Goal: Task Accomplishment & Management: Complete application form

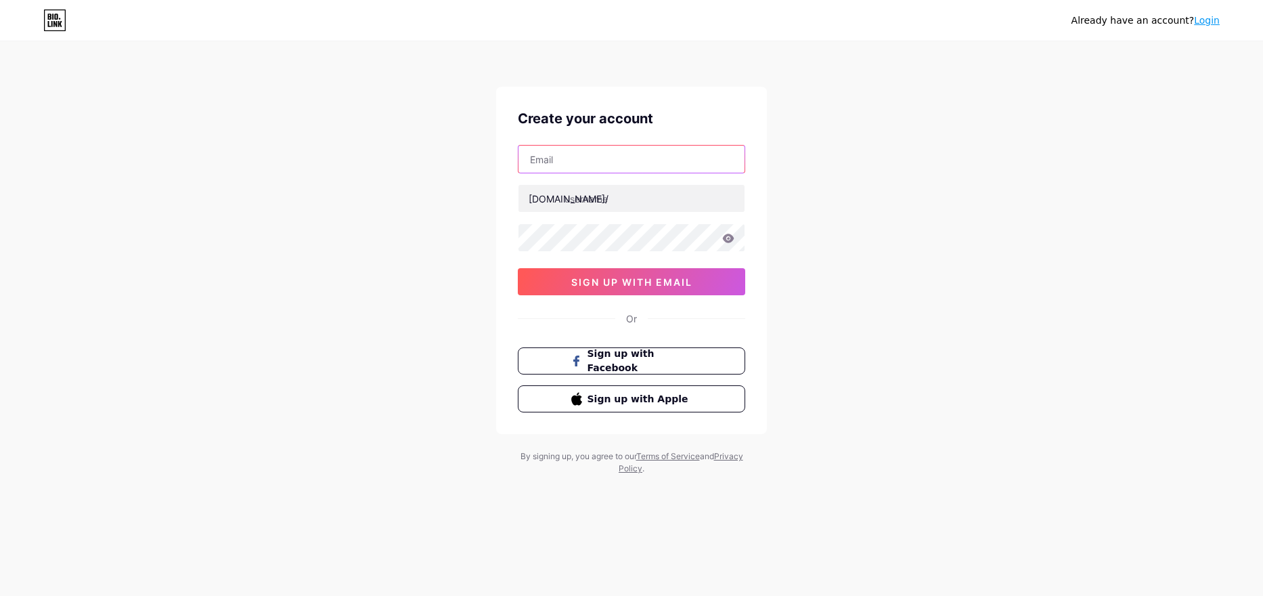
click at [615, 160] on input "text" at bounding box center [632, 159] width 226 height 27
type input "[EMAIL_ADDRESS][DOMAIN_NAME]"
click at [573, 205] on input "text" at bounding box center [632, 198] width 226 height 27
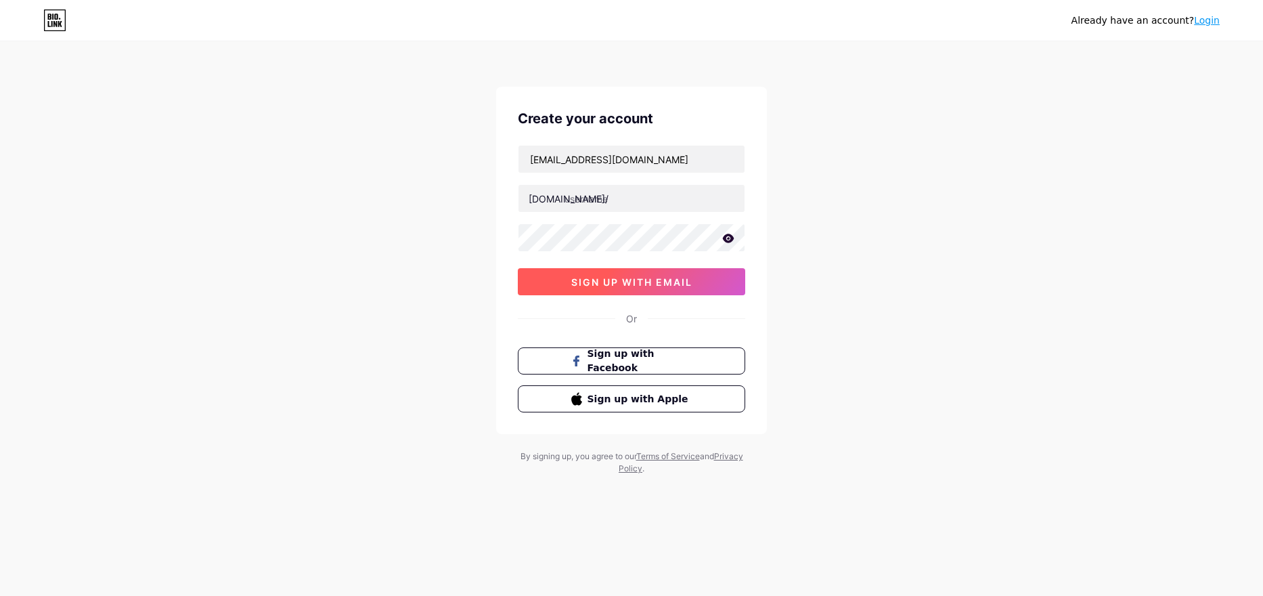
click at [611, 276] on span "sign up with email" at bounding box center [631, 282] width 121 height 12
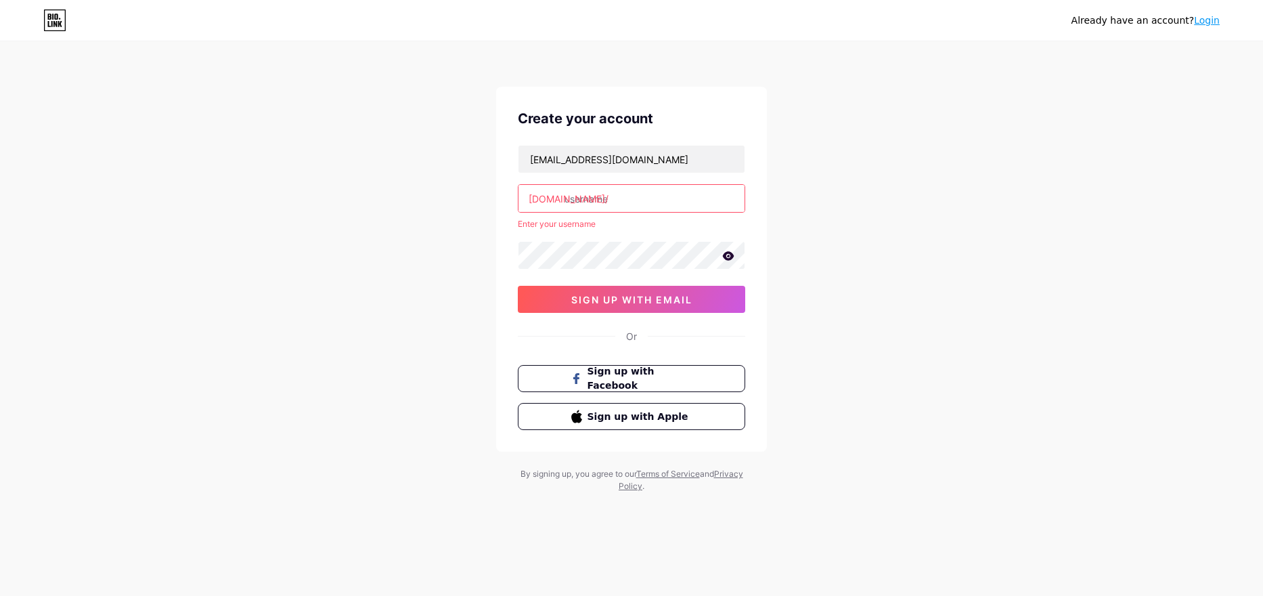
click at [594, 198] on input "text" at bounding box center [632, 198] width 226 height 27
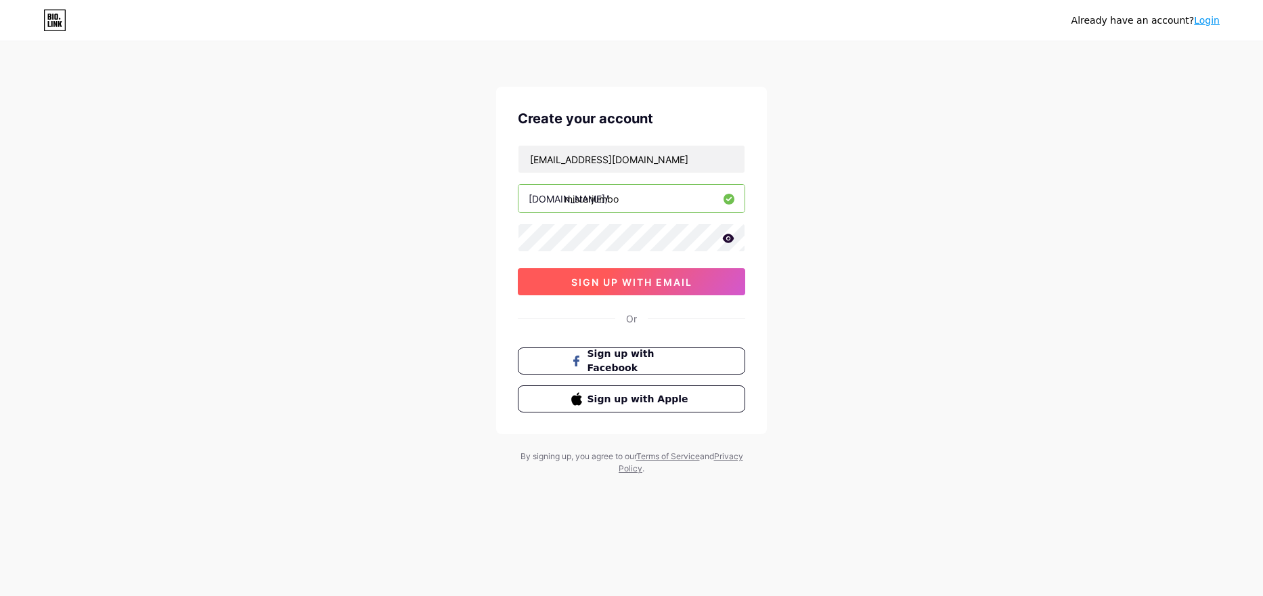
type input "misterjumbo"
click at [678, 291] on button "sign up with email" at bounding box center [631, 281] width 227 height 27
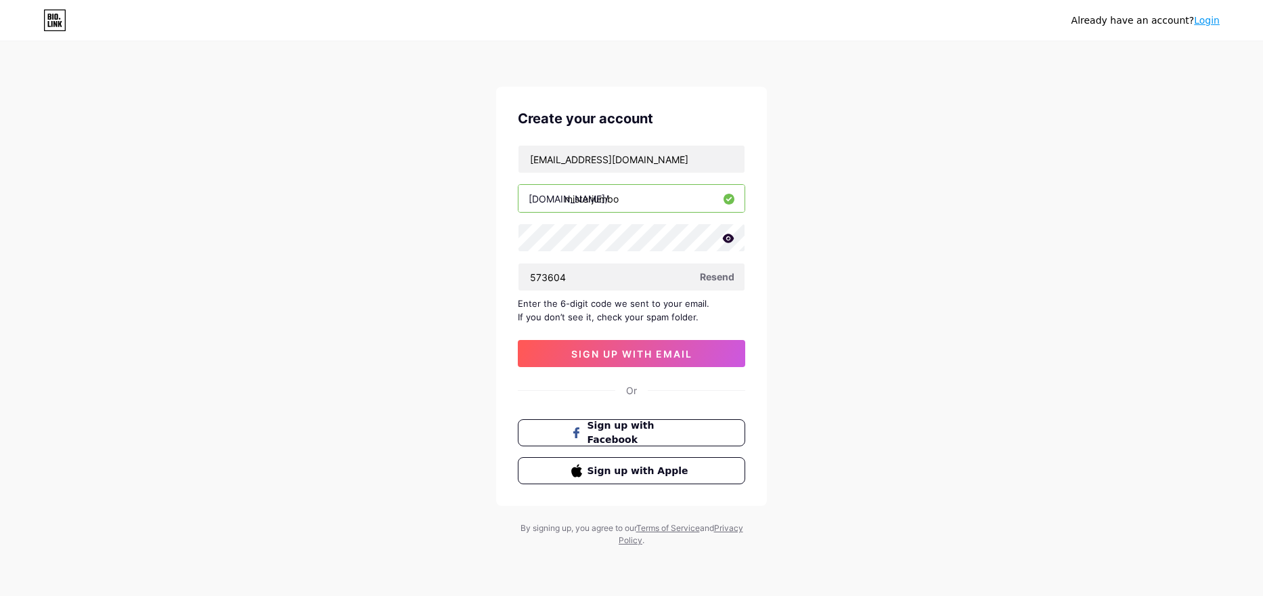
type input "573604"
click at [642, 358] on span "sign up with email" at bounding box center [631, 354] width 121 height 12
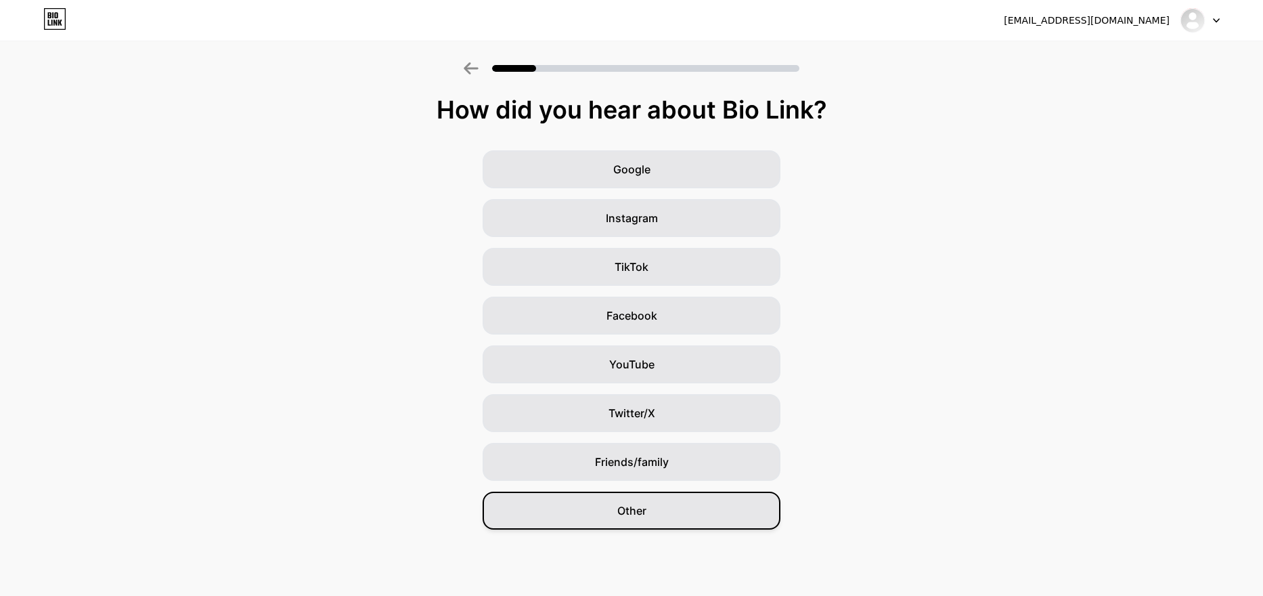
click at [637, 513] on span "Other" at bounding box center [631, 510] width 29 height 16
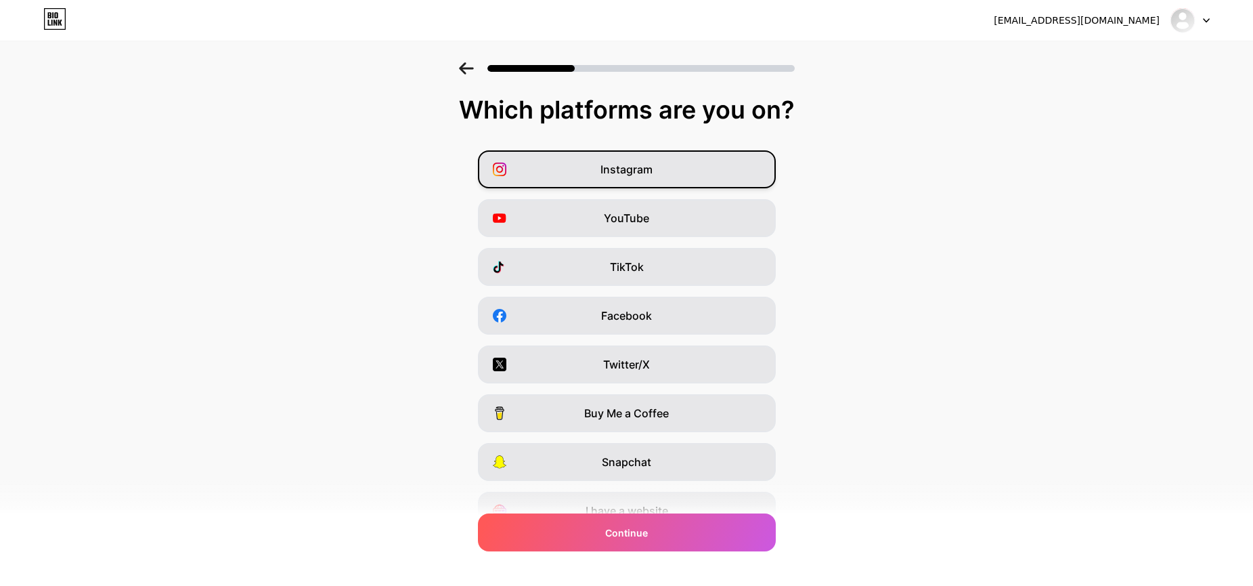
click at [679, 173] on div "Instagram" at bounding box center [627, 169] width 298 height 38
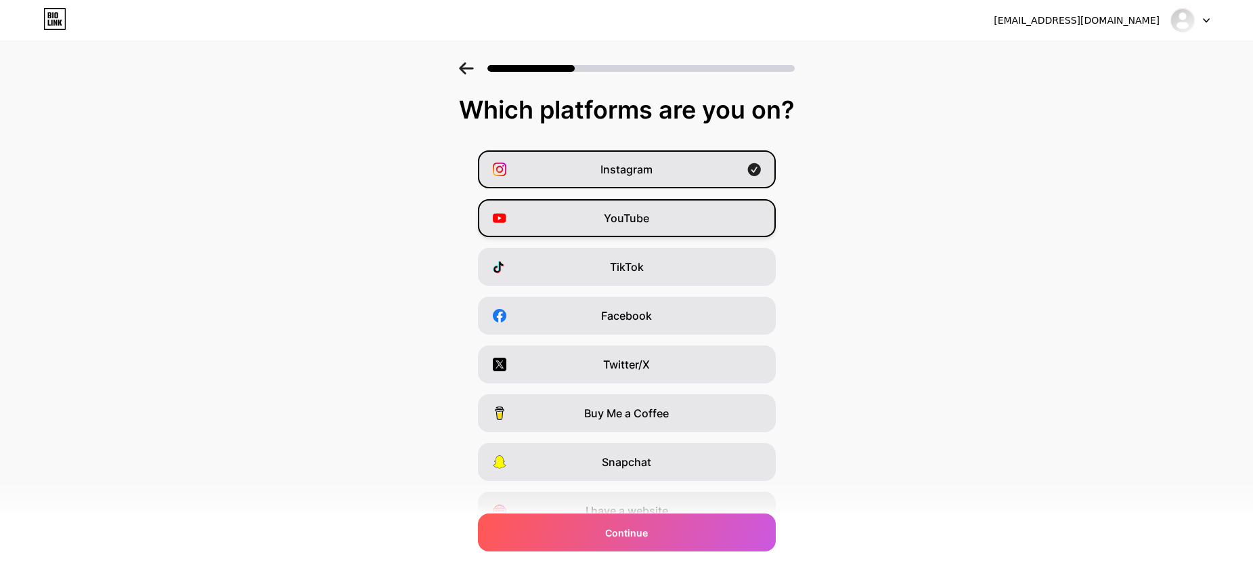
click at [670, 223] on div "YouTube" at bounding box center [627, 218] width 298 height 38
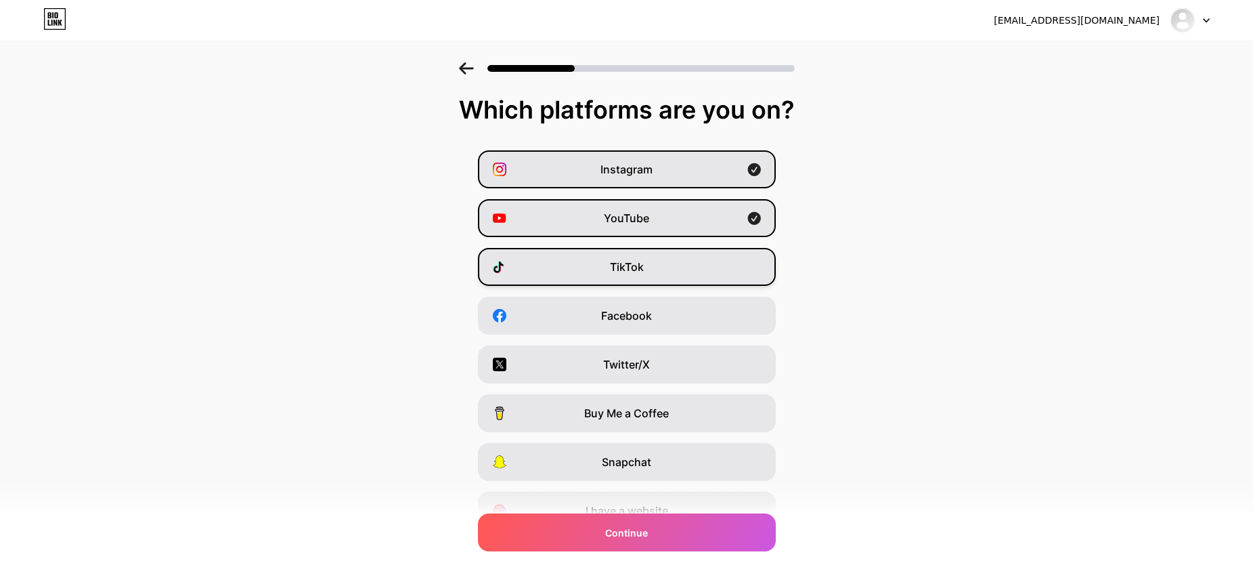
click at [655, 263] on div "TikTok" at bounding box center [627, 267] width 298 height 38
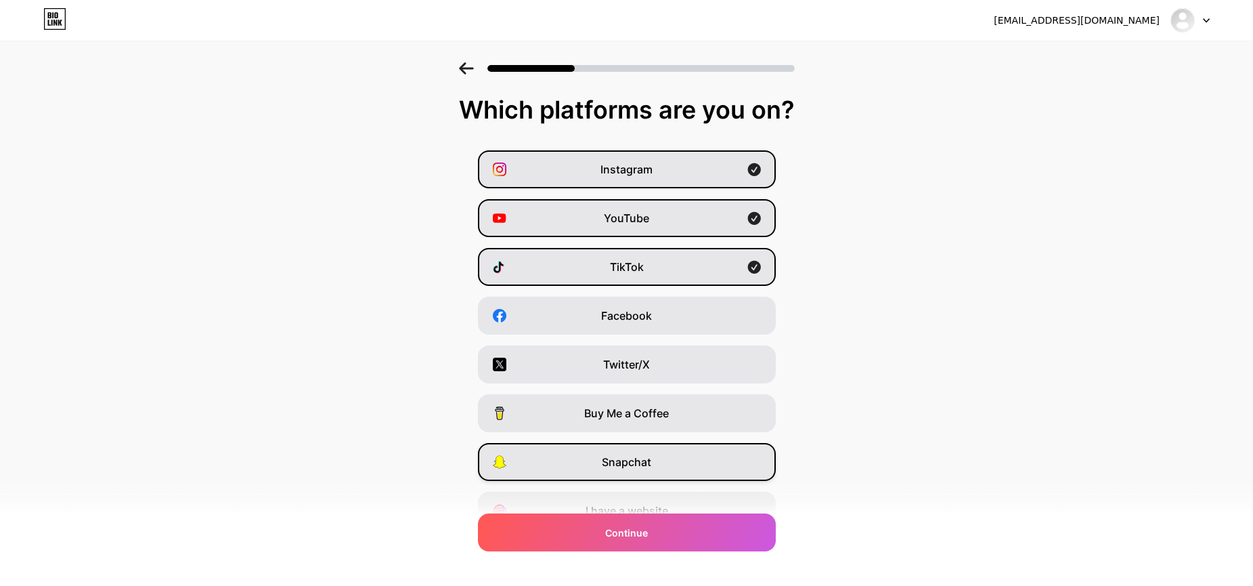
scroll to position [66, 0]
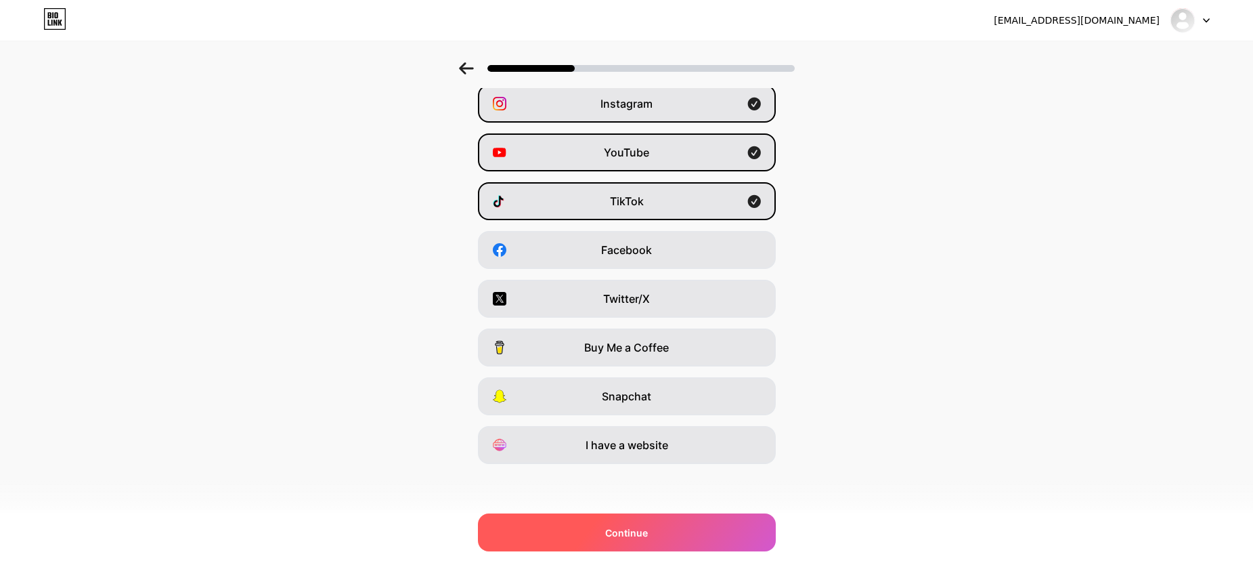
click at [603, 530] on div "Continue" at bounding box center [627, 532] width 298 height 38
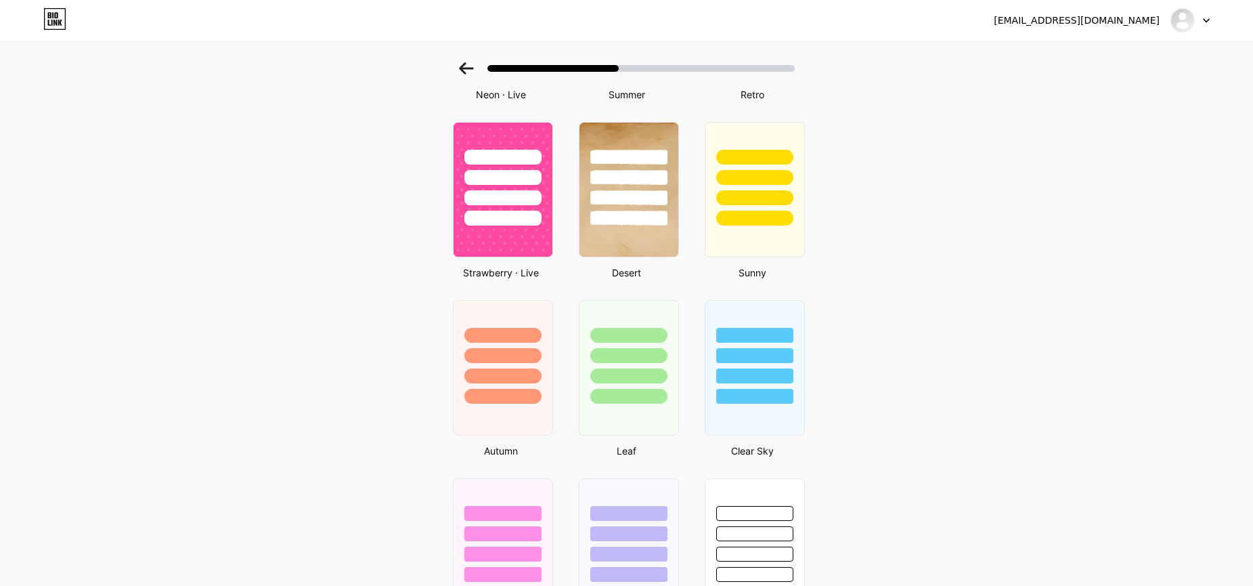
scroll to position [1016, 0]
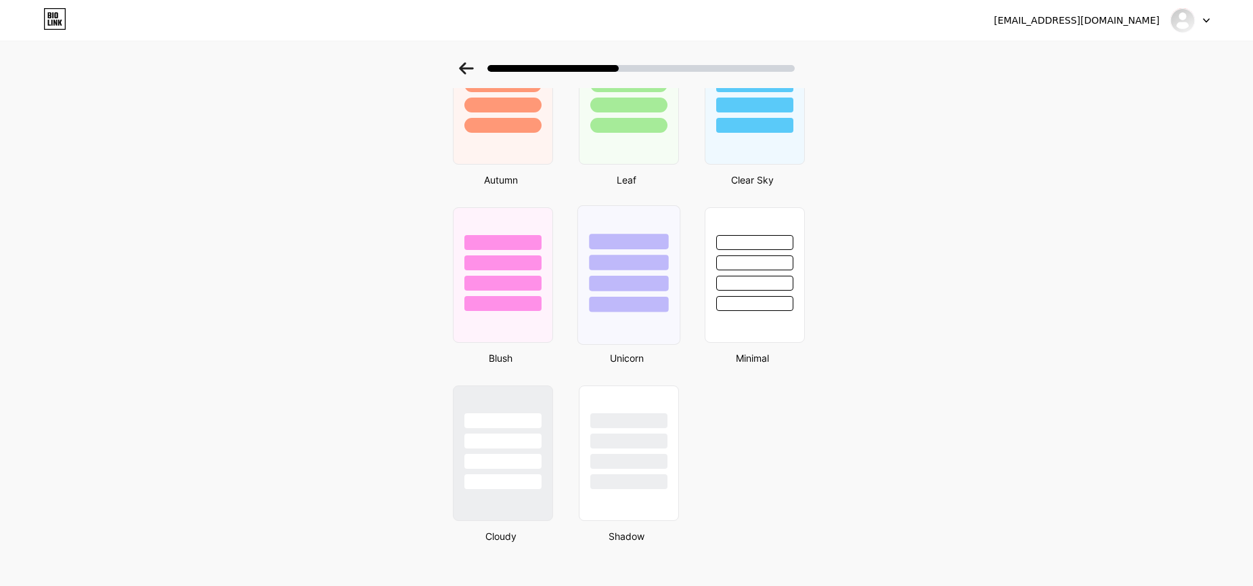
click at [643, 288] on div at bounding box center [628, 284] width 79 height 16
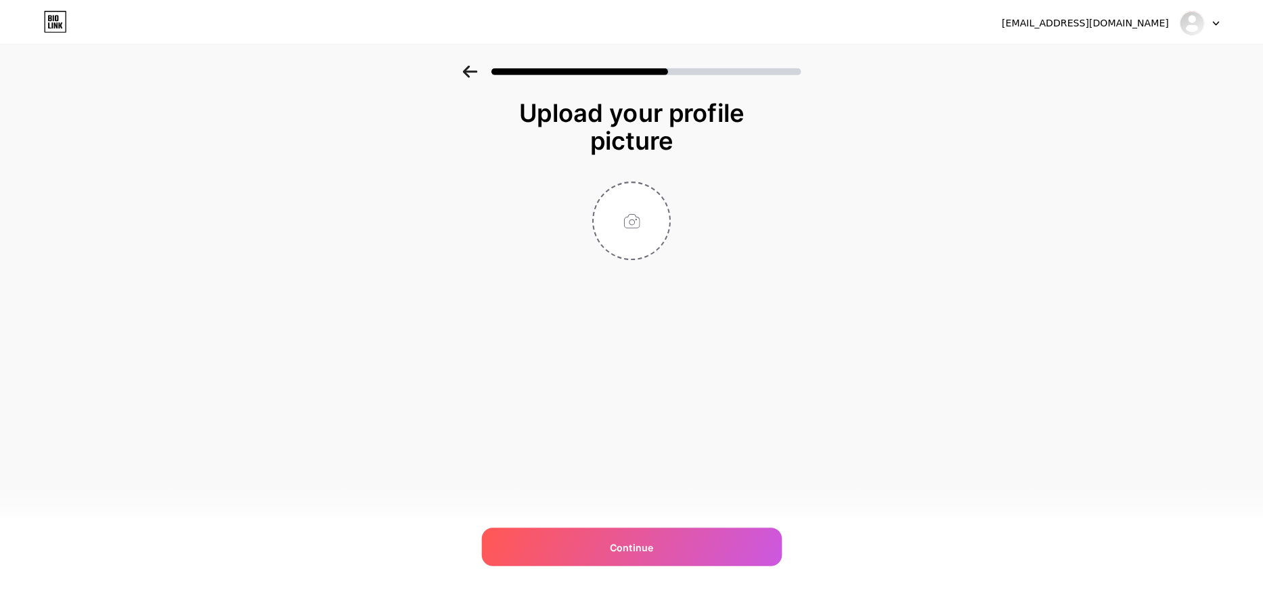
scroll to position [0, 0]
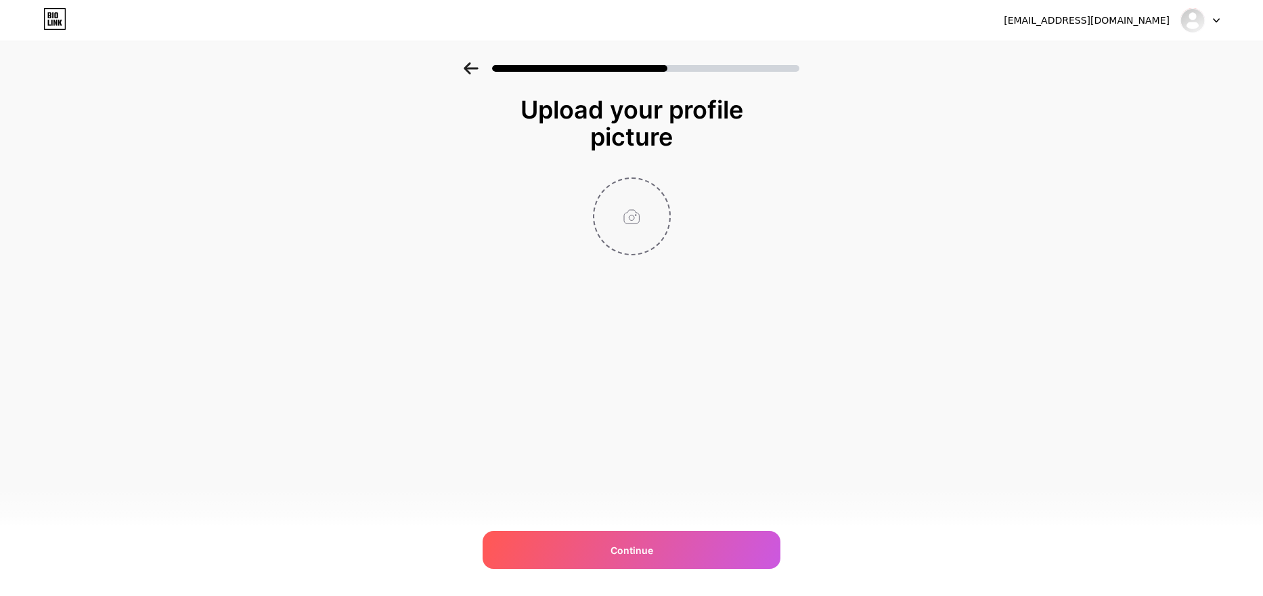
click at [636, 211] on input "file" at bounding box center [631, 216] width 75 height 75
type input "C:\fakepath\PERFIL JUMBO YT.png"
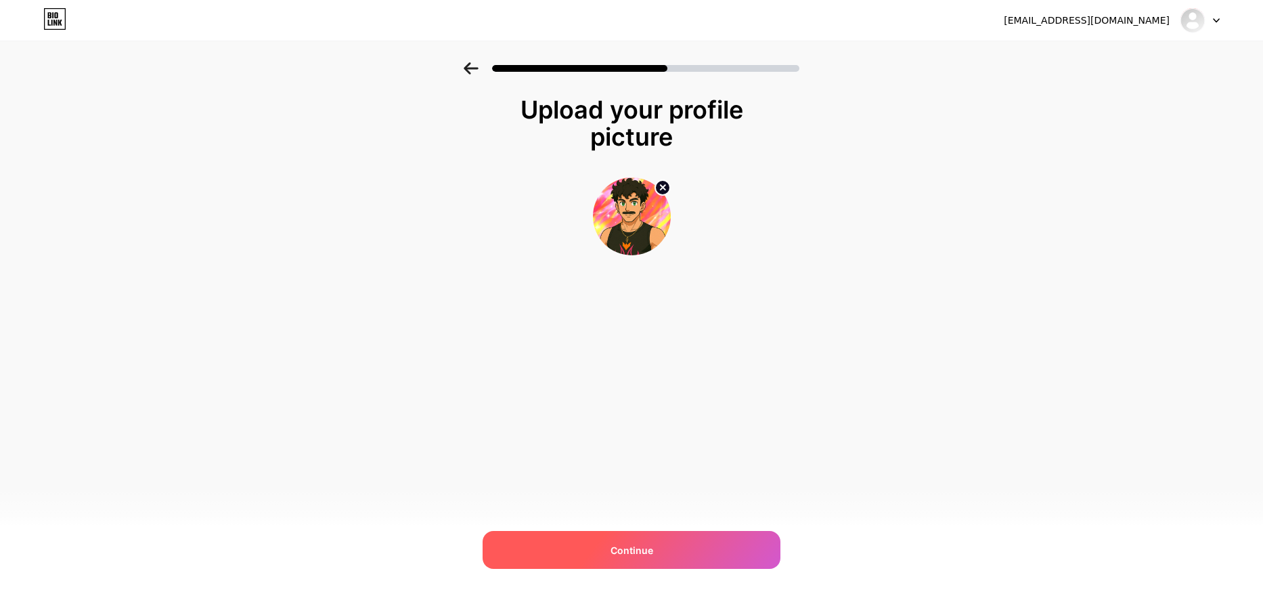
click at [604, 550] on div "Continue" at bounding box center [632, 550] width 298 height 38
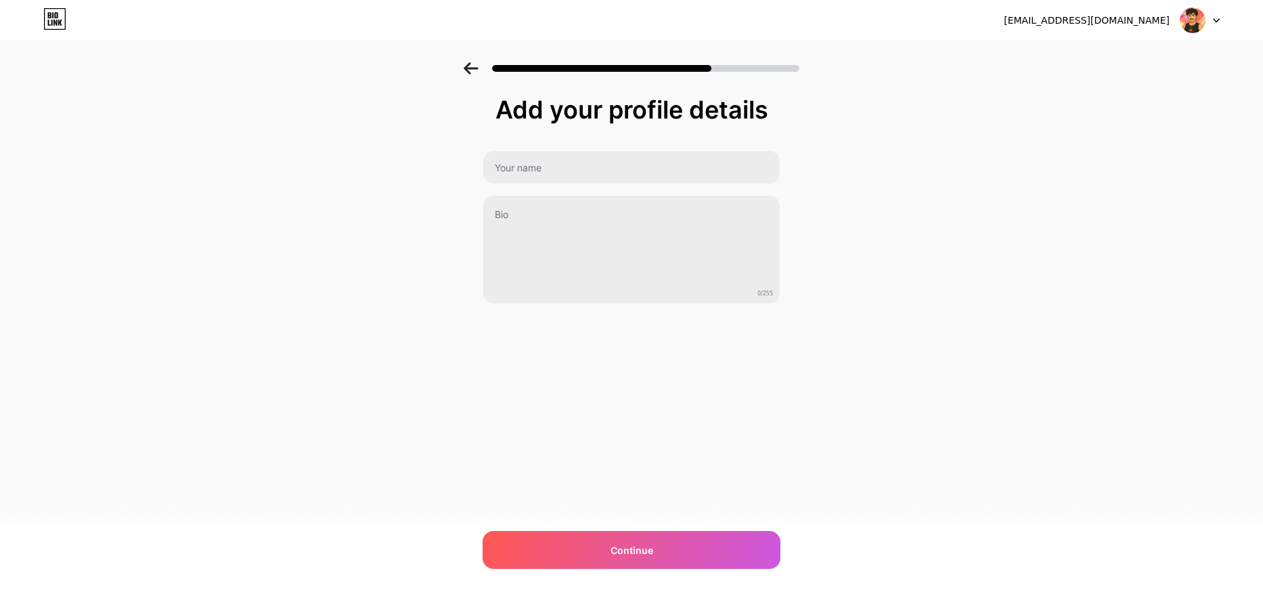
click at [582, 149] on div "Add your profile details 0/255 Continue Error" at bounding box center [632, 200] width 298 height 208
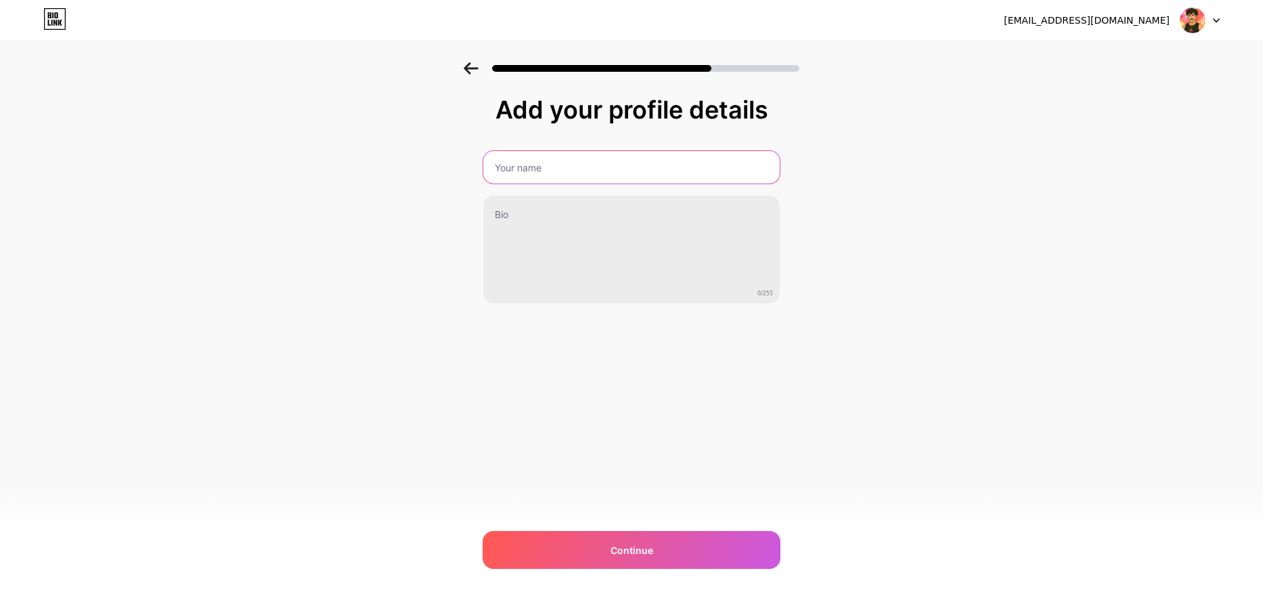
click at [577, 167] on input "text" at bounding box center [631, 167] width 297 height 32
click at [567, 179] on input "Jumbo" at bounding box center [631, 167] width 299 height 32
type input "Jumbo"
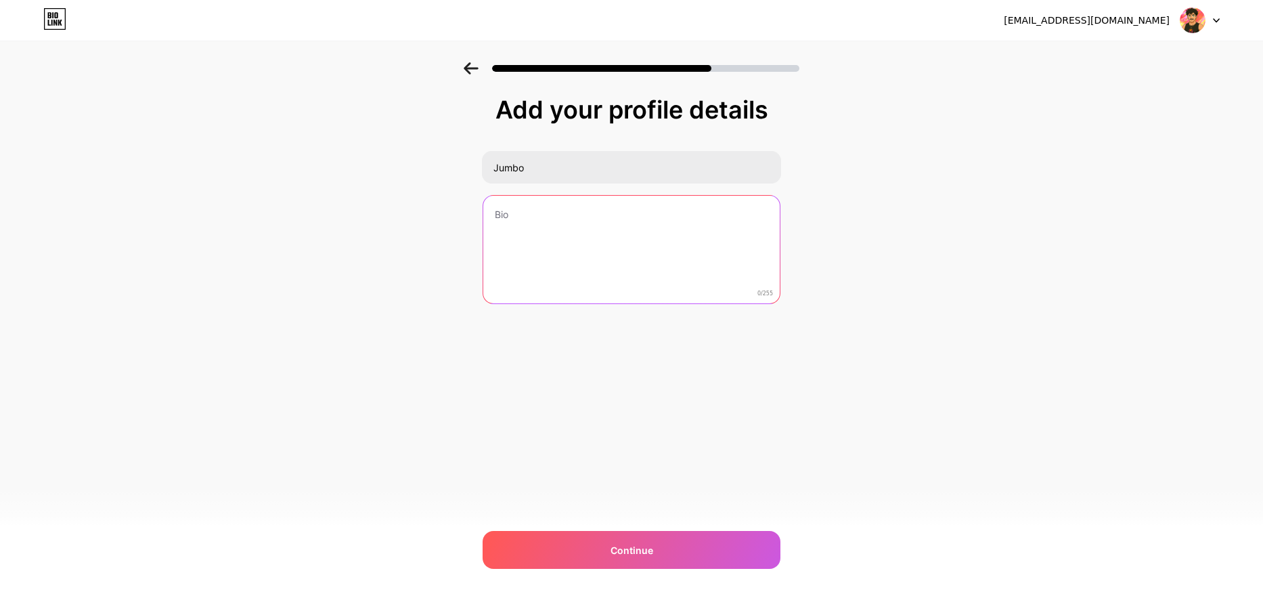
click at [554, 224] on textarea at bounding box center [631, 250] width 297 height 109
type textarea "M"
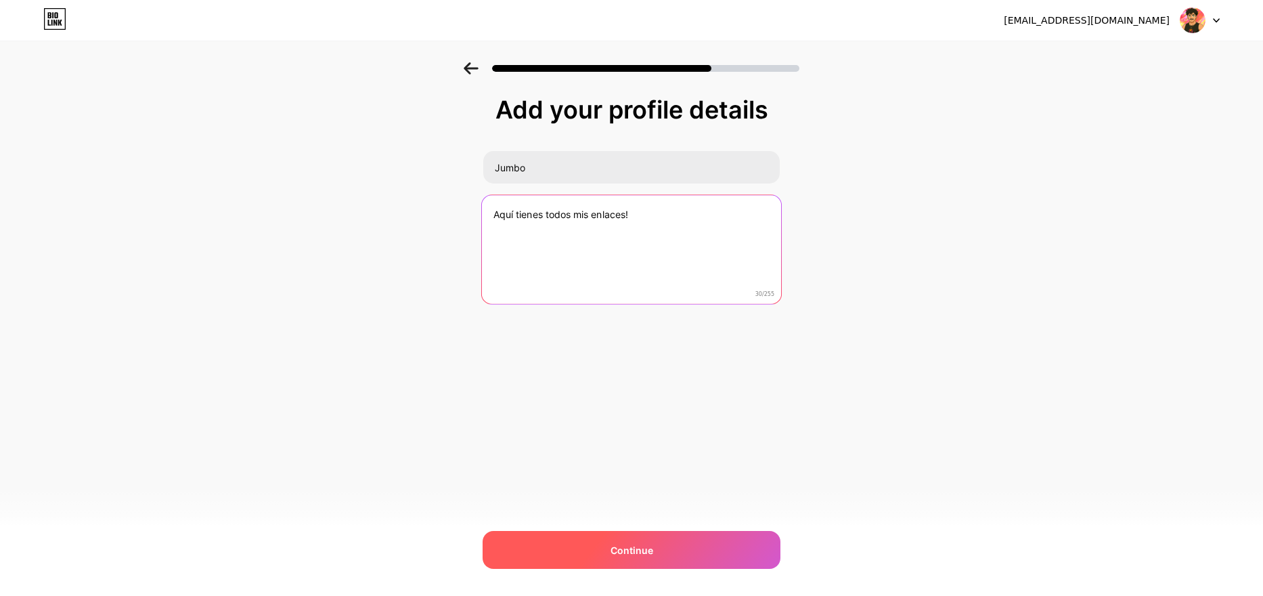
type textarea "Aquí tienes todos mis enlaces!"
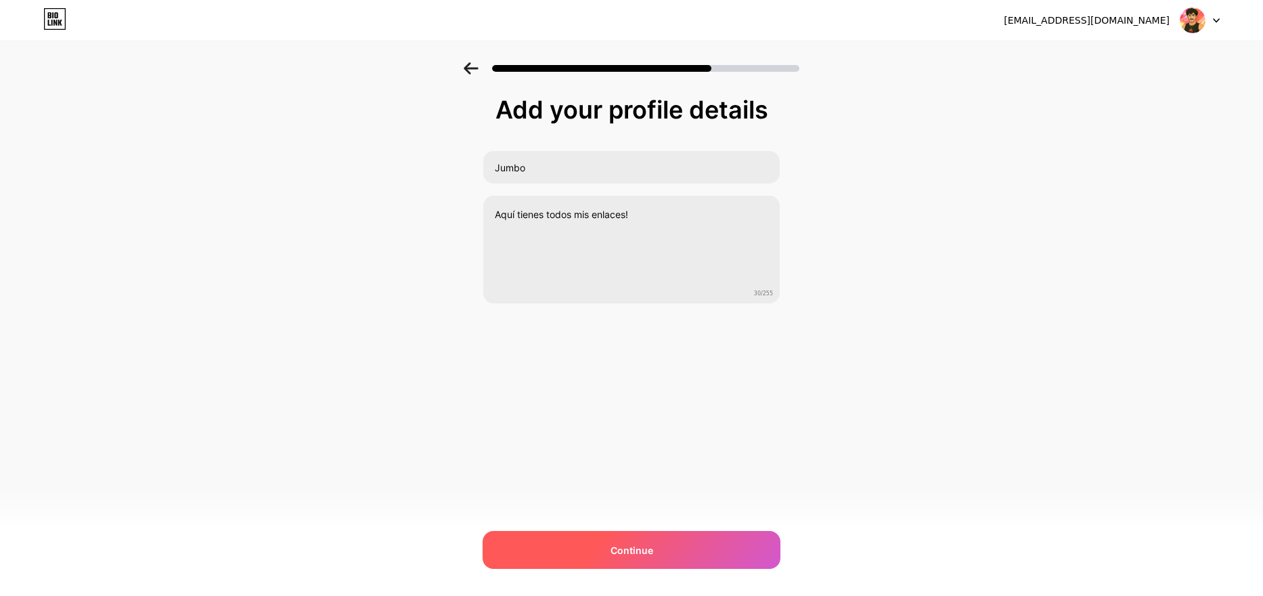
drag, startPoint x: 632, startPoint y: 541, endPoint x: 655, endPoint y: 543, distance: 23.1
click at [633, 542] on div "Continue" at bounding box center [632, 550] width 298 height 38
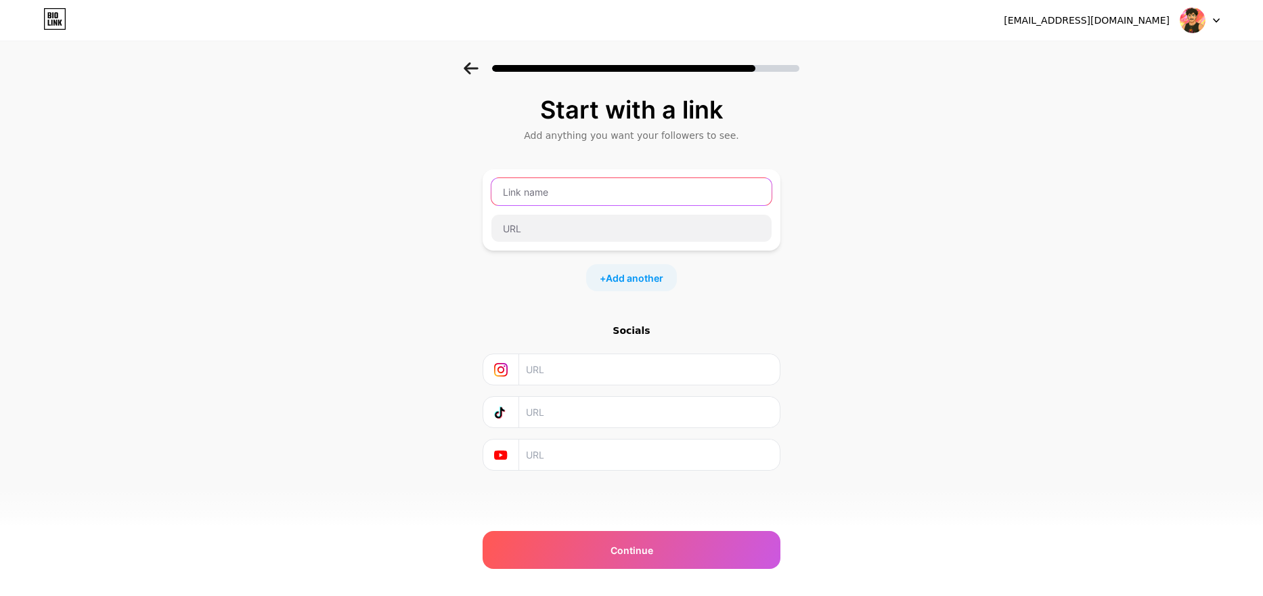
click at [661, 196] on input "text" at bounding box center [632, 191] width 280 height 27
type input "Lingotes Baratos"
click at [645, 227] on input "text" at bounding box center [632, 228] width 280 height 27
paste input "[URL][DOMAIN_NAME]"
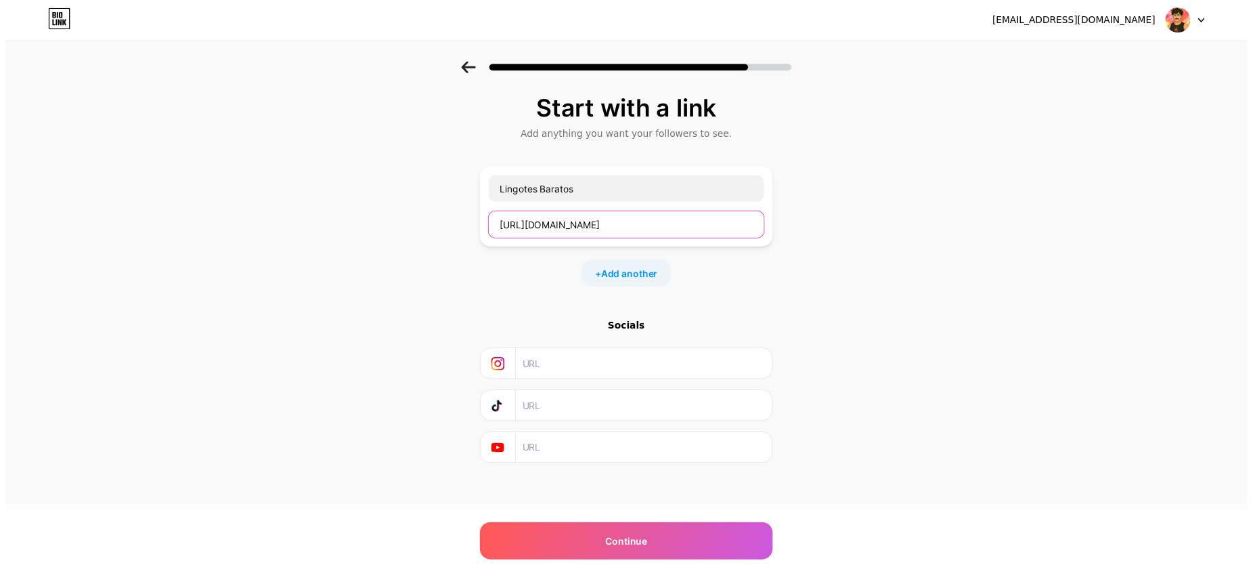
scroll to position [0, 258]
type input "[URL][DOMAIN_NAME]"
click at [636, 283] on span "Add another" at bounding box center [635, 278] width 58 height 14
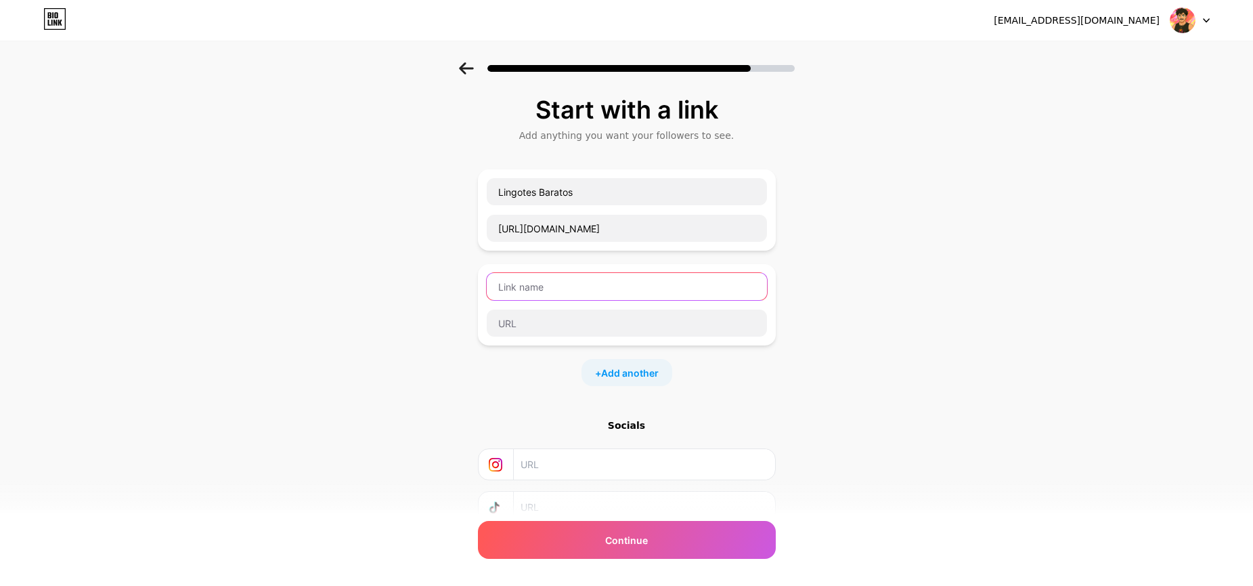
click at [613, 287] on input "text" at bounding box center [627, 286] width 280 height 27
type input "Discord"
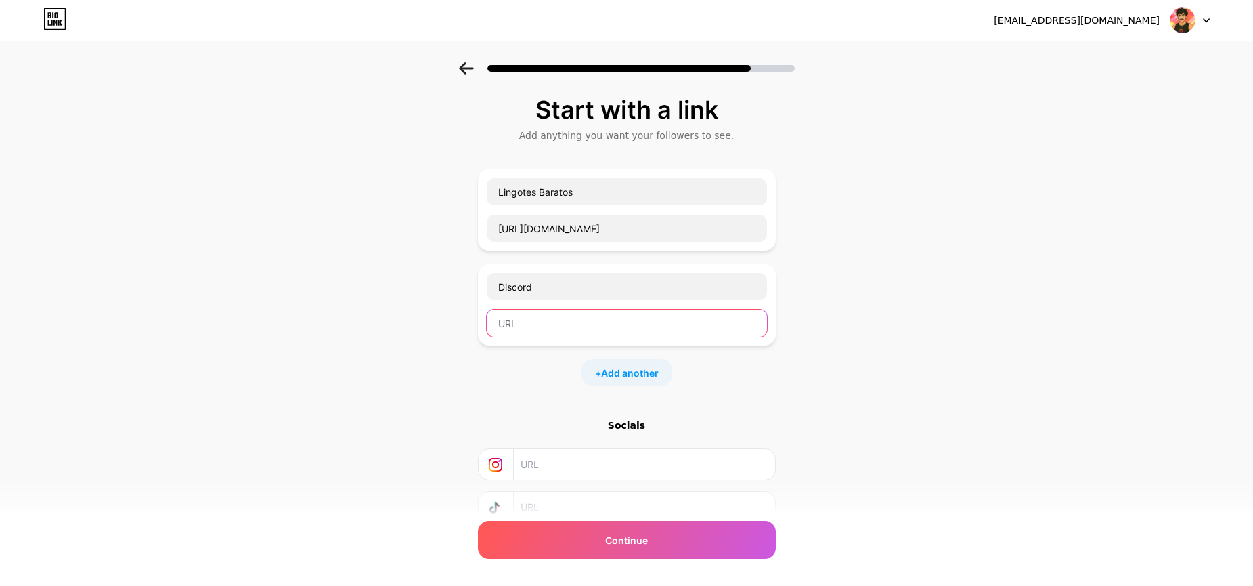
click at [547, 327] on input "text" at bounding box center [627, 322] width 280 height 27
paste input "[URL][DOMAIN_NAME]"
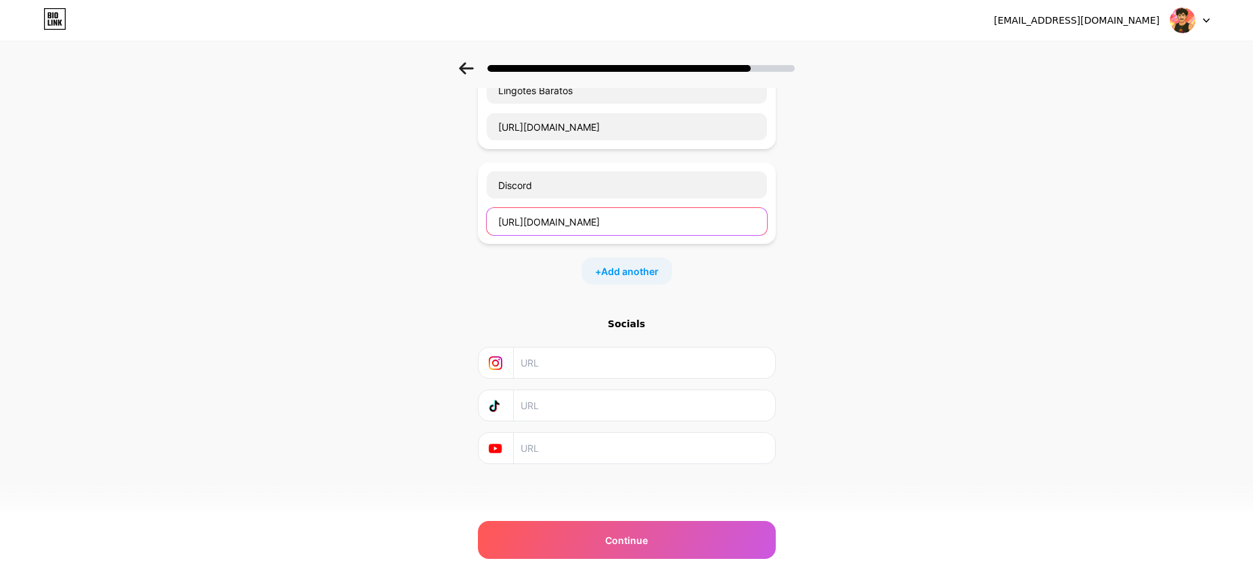
type input "[URL][DOMAIN_NAME]"
click at [557, 374] on input "text" at bounding box center [644, 362] width 246 height 30
type input "misterjumbo_"
click at [560, 410] on input "text" at bounding box center [644, 405] width 246 height 30
type input "misterjumbox"
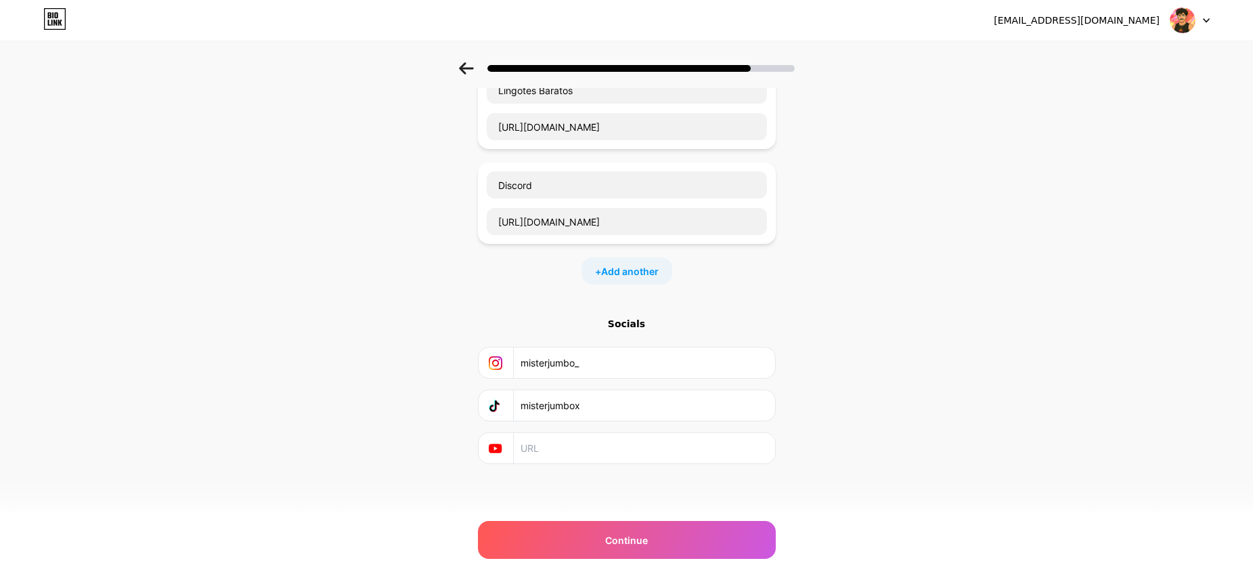
click at [550, 458] on input "text" at bounding box center [644, 448] width 246 height 30
type input "m"
drag, startPoint x: 612, startPoint y: 362, endPoint x: 406, endPoint y: 351, distance: 206.1
click at [410, 353] on div "Start with a link Add anything you want your followers to see. Lingotes Baratos…" at bounding box center [626, 246] width 1253 height 571
drag, startPoint x: 601, startPoint y: 401, endPoint x: 487, endPoint y: 398, distance: 113.1
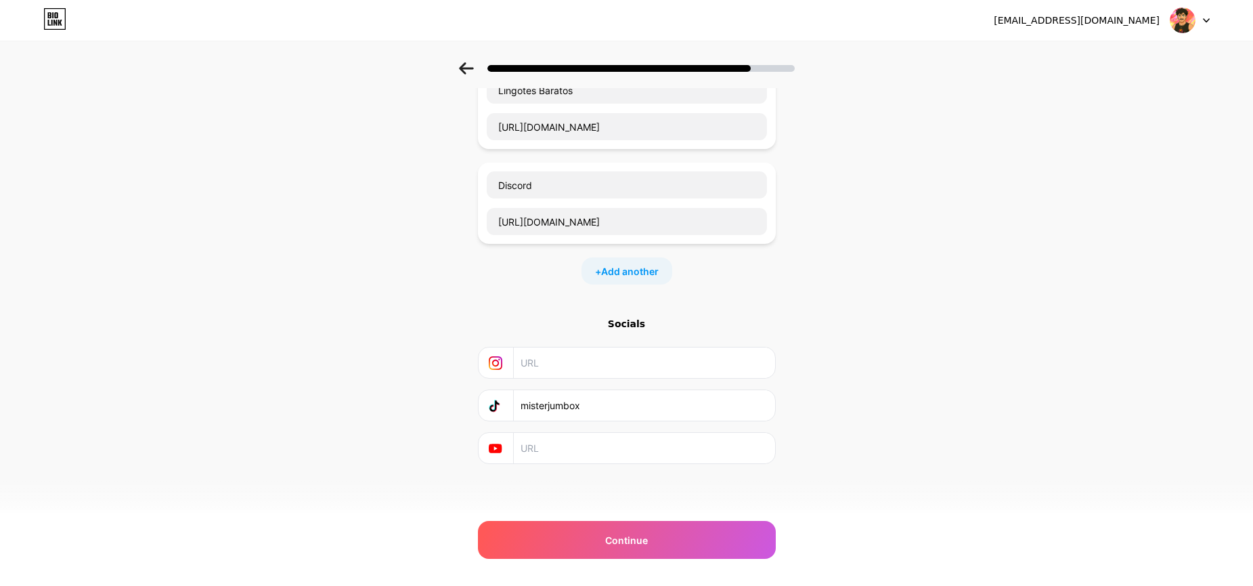
click at [487, 398] on div "misterjumbox" at bounding box center [627, 405] width 280 height 30
drag, startPoint x: 609, startPoint y: 468, endPoint x: 605, endPoint y: 461, distance: 7.9
click at [609, 468] on div "Start with a link Add anything you want your followers to see. Lingotes Baratos…" at bounding box center [627, 263] width 298 height 537
click at [602, 458] on input "text" at bounding box center [644, 448] width 246 height 30
paste input "[URL][DOMAIN_NAME]"
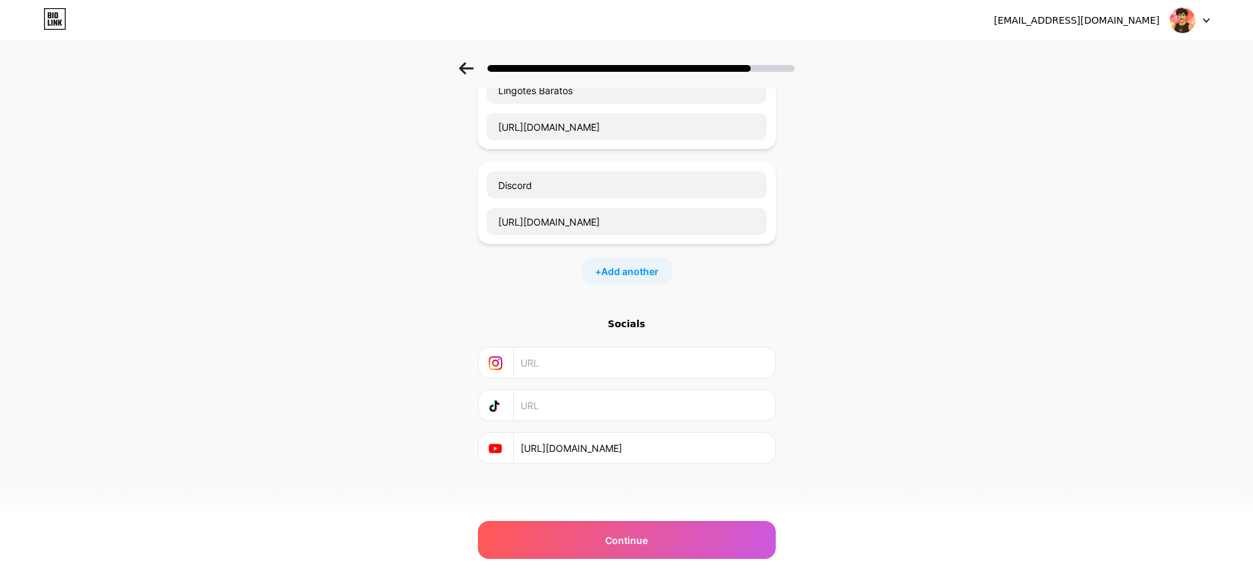
type input "[URL][DOMAIN_NAME]"
click at [661, 405] on input "text" at bounding box center [644, 405] width 246 height 30
click at [557, 407] on input "text" at bounding box center [644, 405] width 246 height 30
paste input "[URL][DOMAIN_NAME]"
type input "[URL][DOMAIN_NAME]"
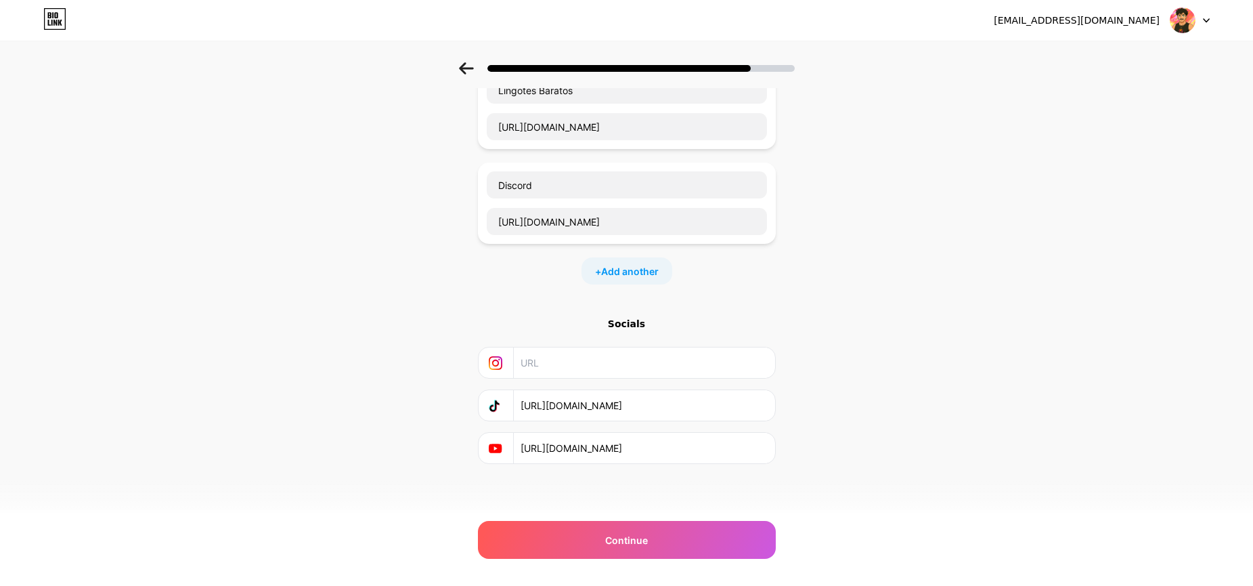
click at [605, 363] on input "text" at bounding box center [644, 362] width 246 height 30
paste input "[URL][DOMAIN_NAME]"
type input "[URL][DOMAIN_NAME]"
click at [649, 263] on div "+ Add another" at bounding box center [627, 270] width 91 height 27
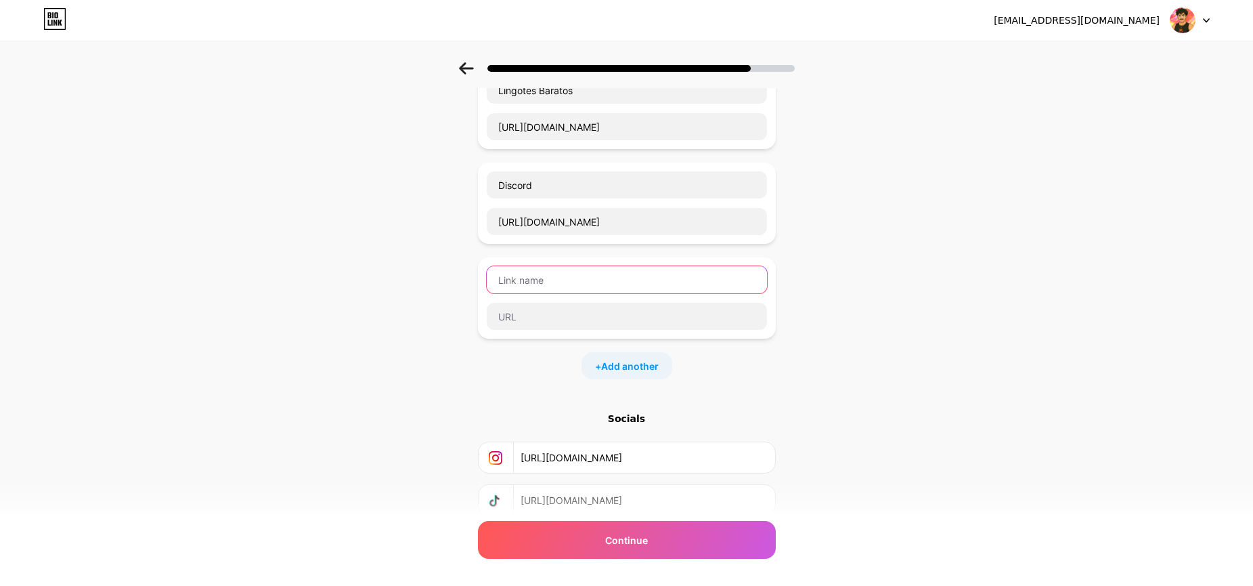
click at [602, 278] on input "text" at bounding box center [627, 279] width 280 height 27
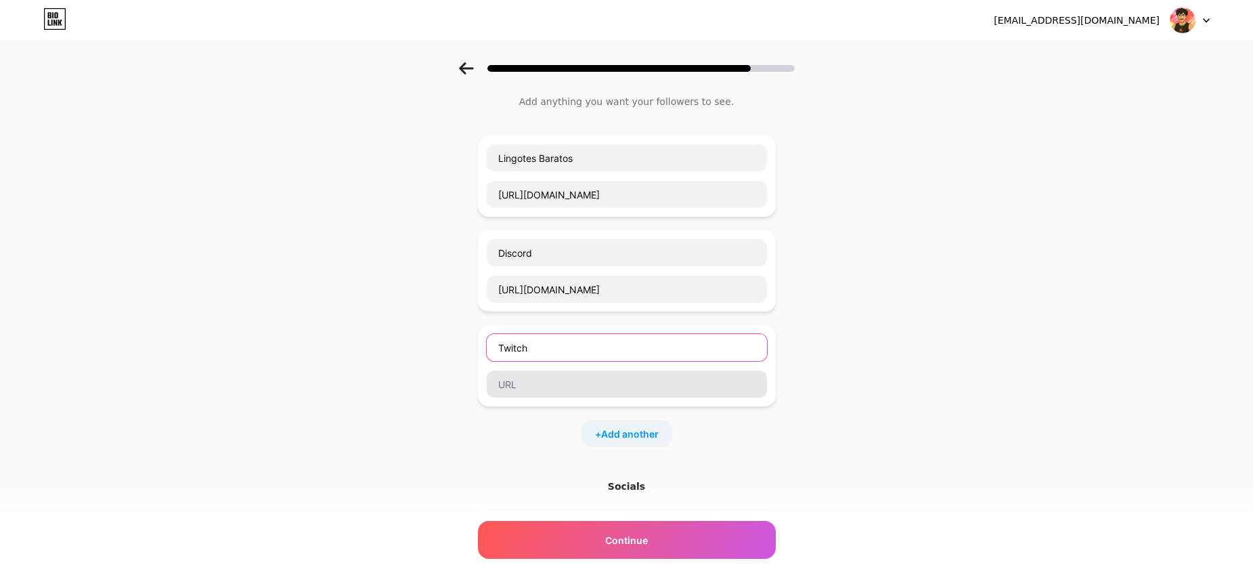
type input "Twitch"
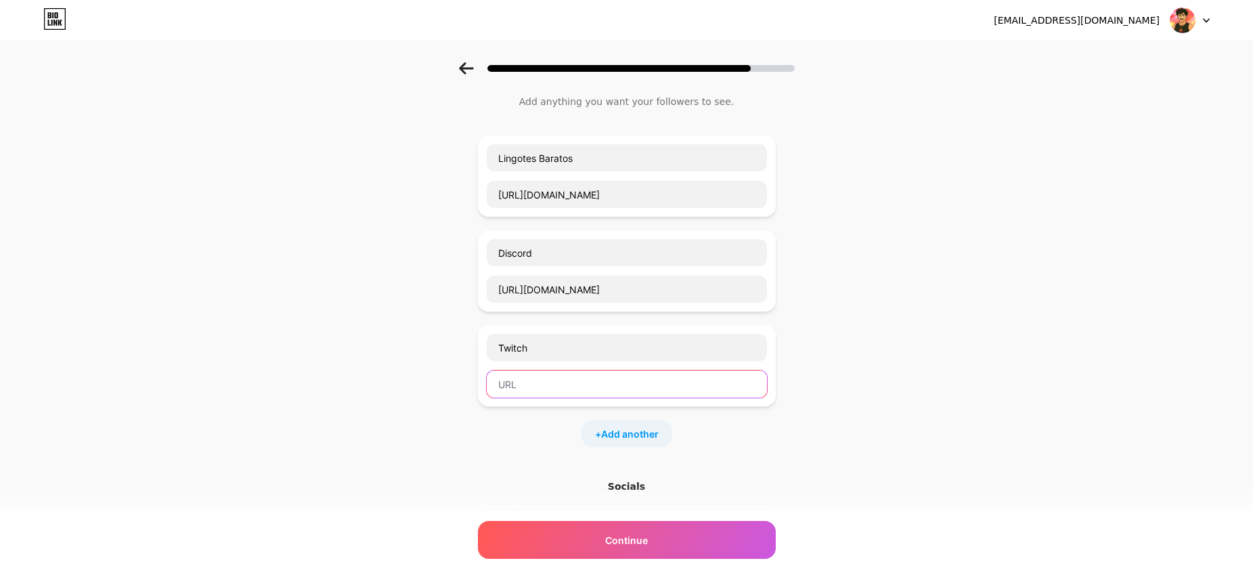
click at [557, 383] on input "text" at bounding box center [627, 383] width 280 height 27
drag, startPoint x: 536, startPoint y: 391, endPoint x: 542, endPoint y: 388, distance: 7.0
click at [536, 391] on input "text" at bounding box center [627, 383] width 280 height 27
paste input "[URL][DOMAIN_NAME]"
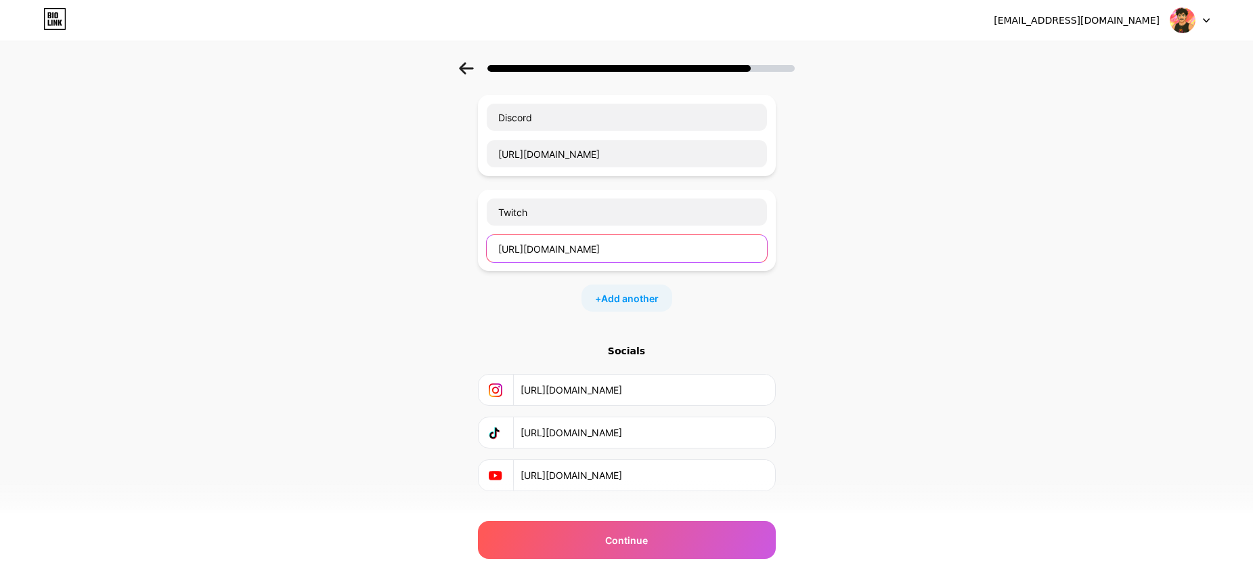
scroll to position [196, 0]
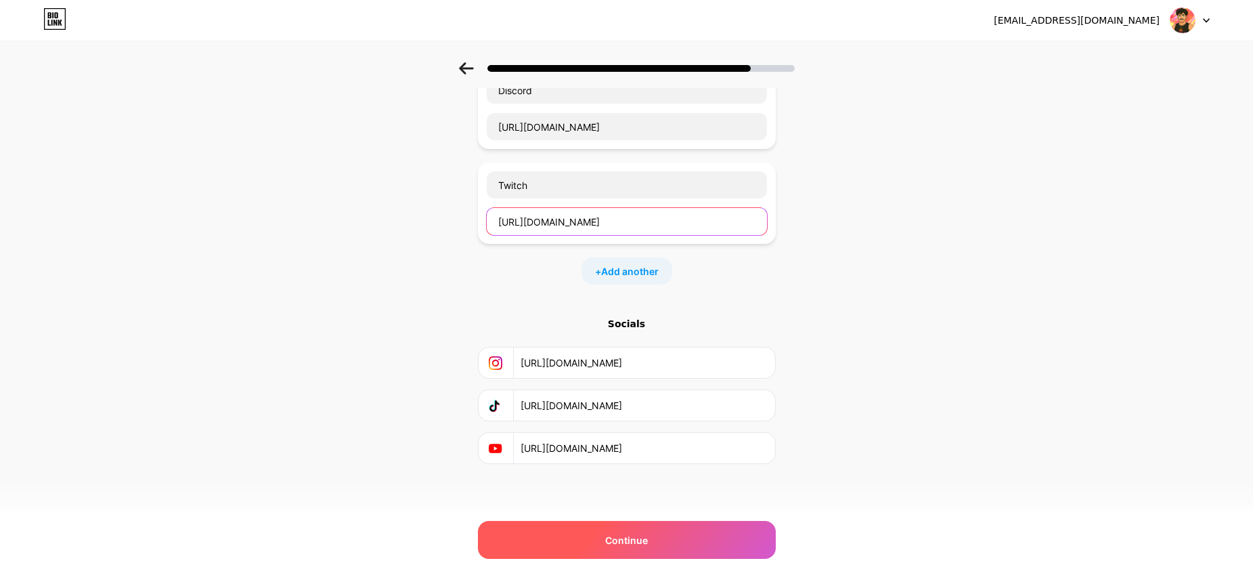
type input "[URL][DOMAIN_NAME]"
click at [648, 536] on span "Continue" at bounding box center [626, 540] width 43 height 14
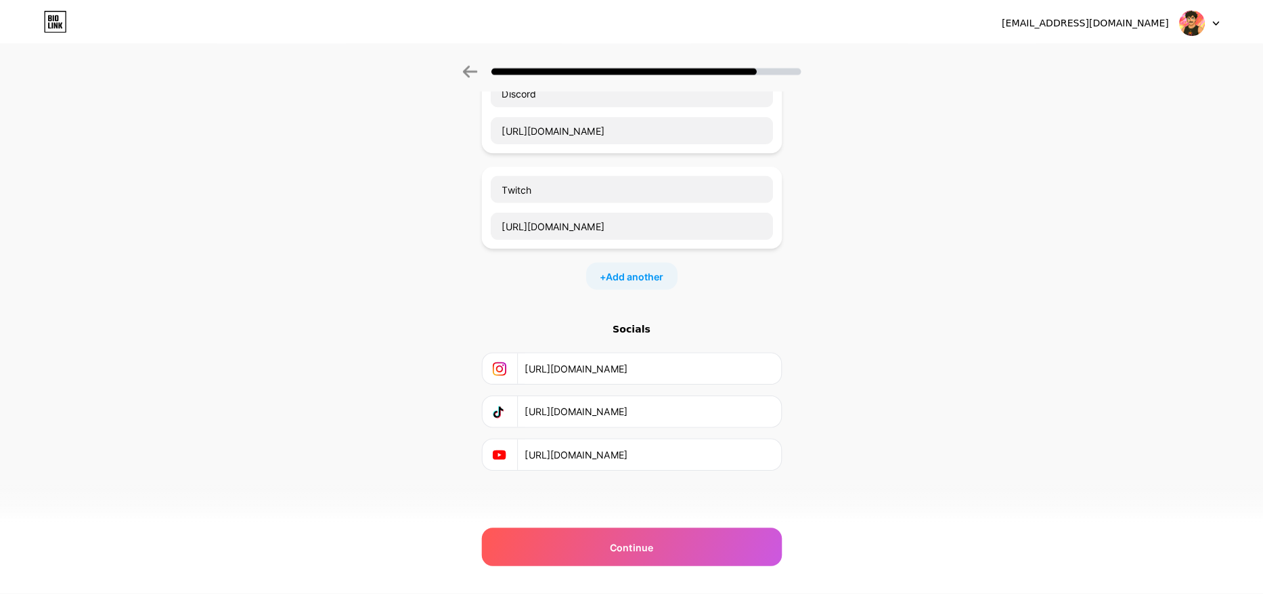
scroll to position [0, 0]
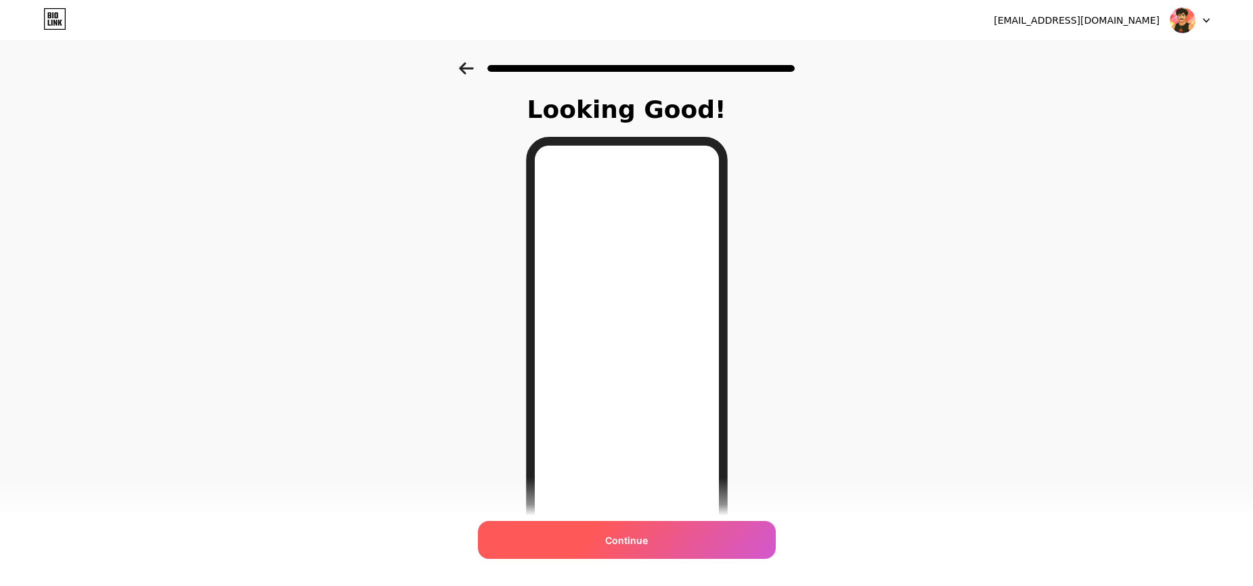
click at [644, 544] on span "Continue" at bounding box center [626, 540] width 43 height 14
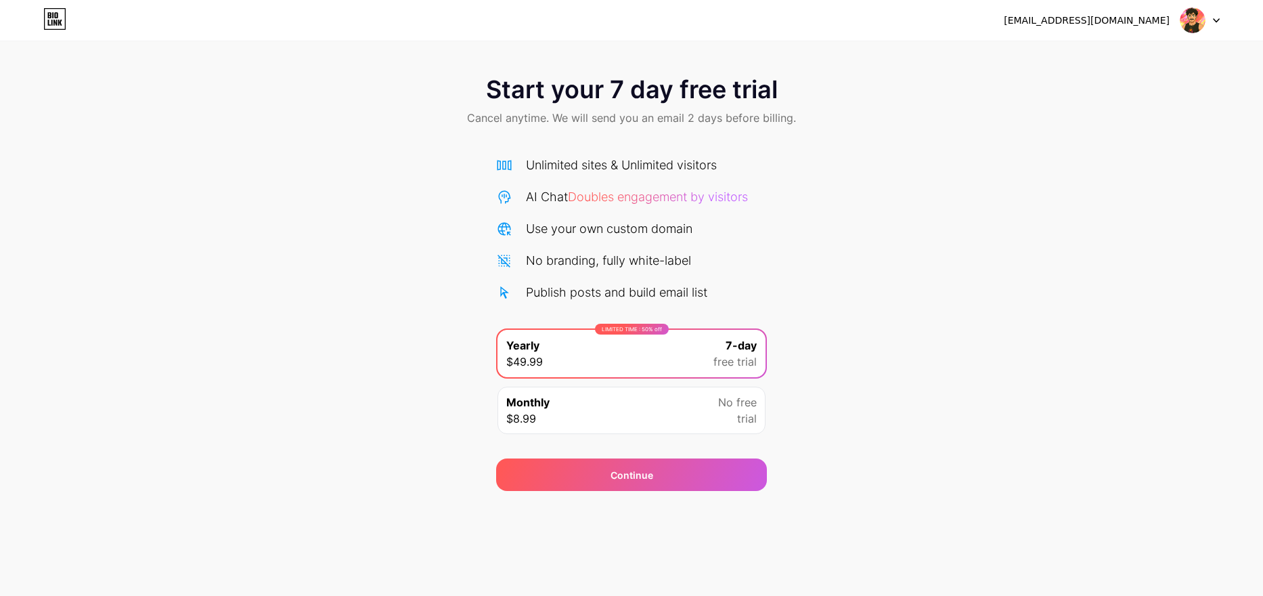
drag, startPoint x: 383, startPoint y: 254, endPoint x: 368, endPoint y: 248, distance: 15.8
